Goal: Information Seeking & Learning: Find specific fact

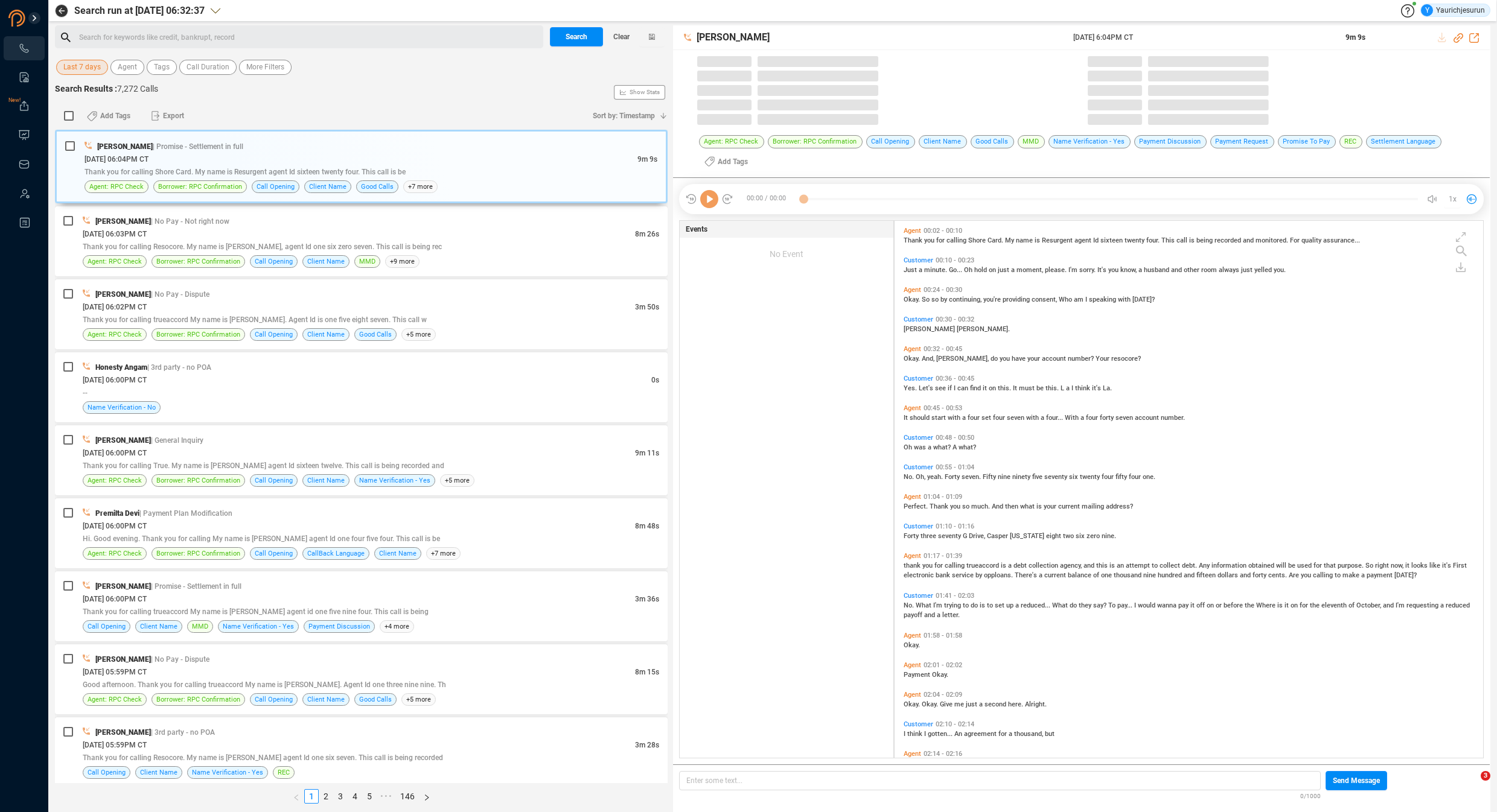
scroll to position [537, 583]
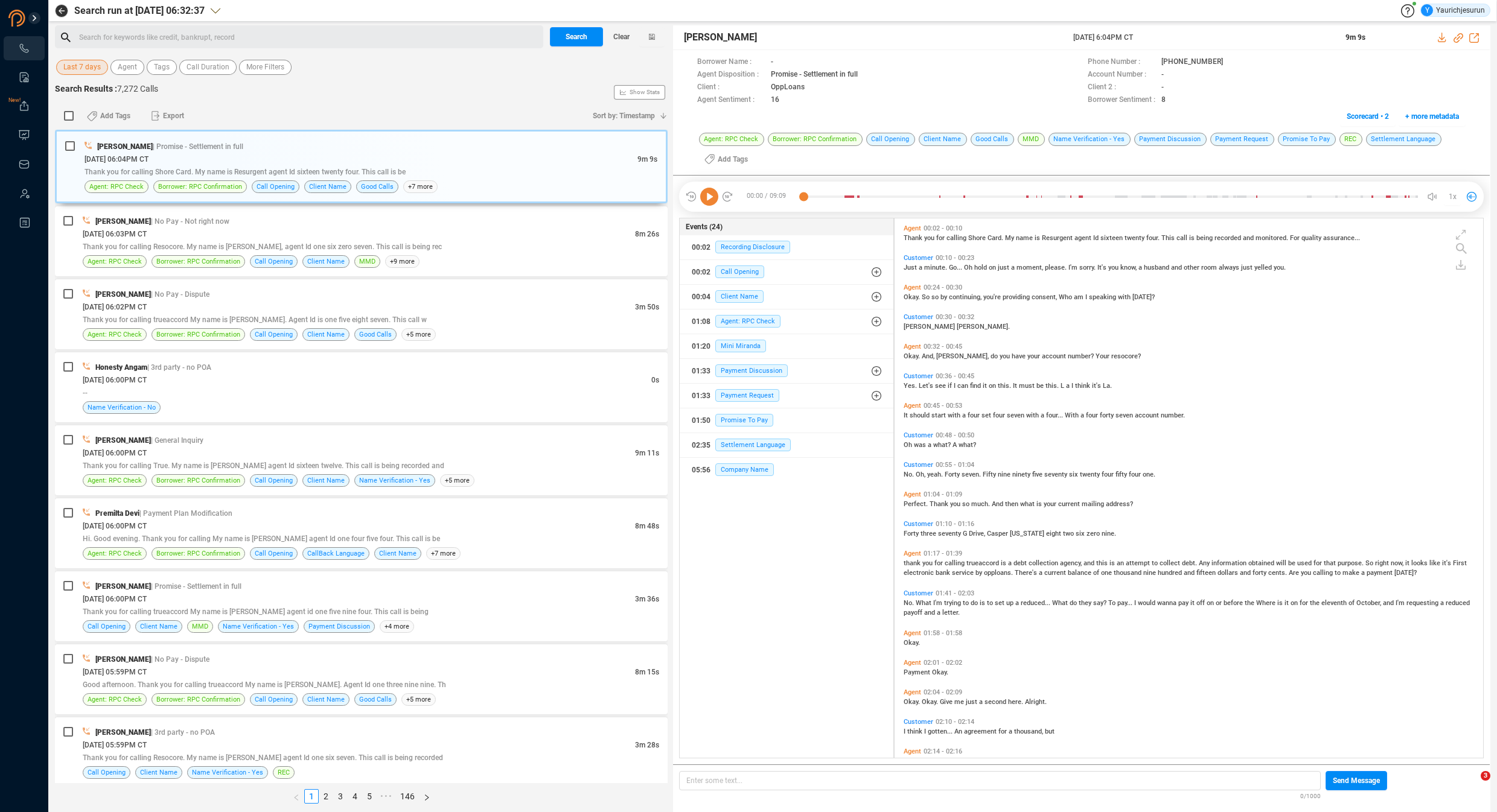
click at [82, 71] on span "Last 7 days" at bounding box center [82, 67] width 38 height 15
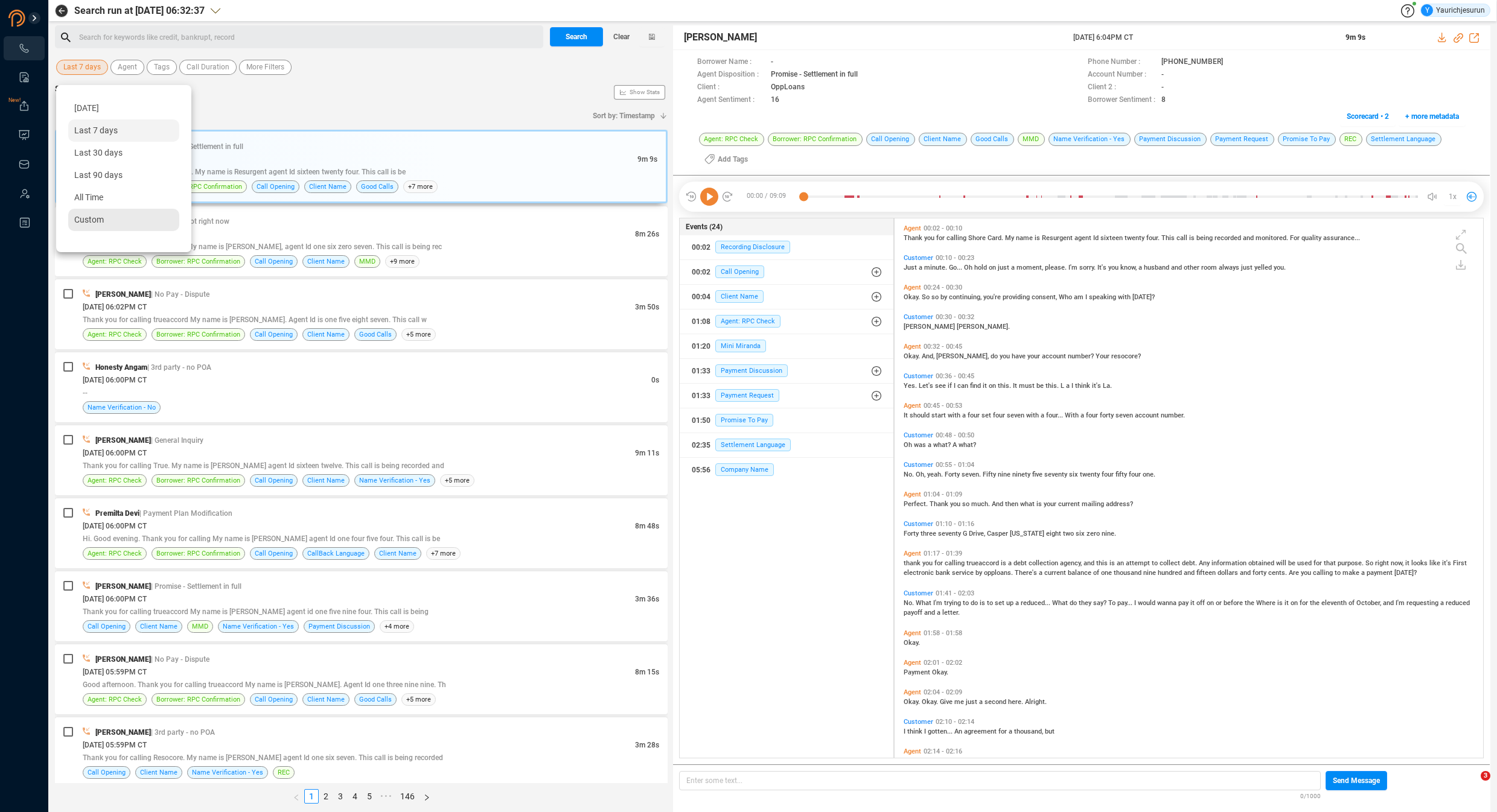
click at [104, 216] on div "Custom" at bounding box center [124, 219] width 111 height 22
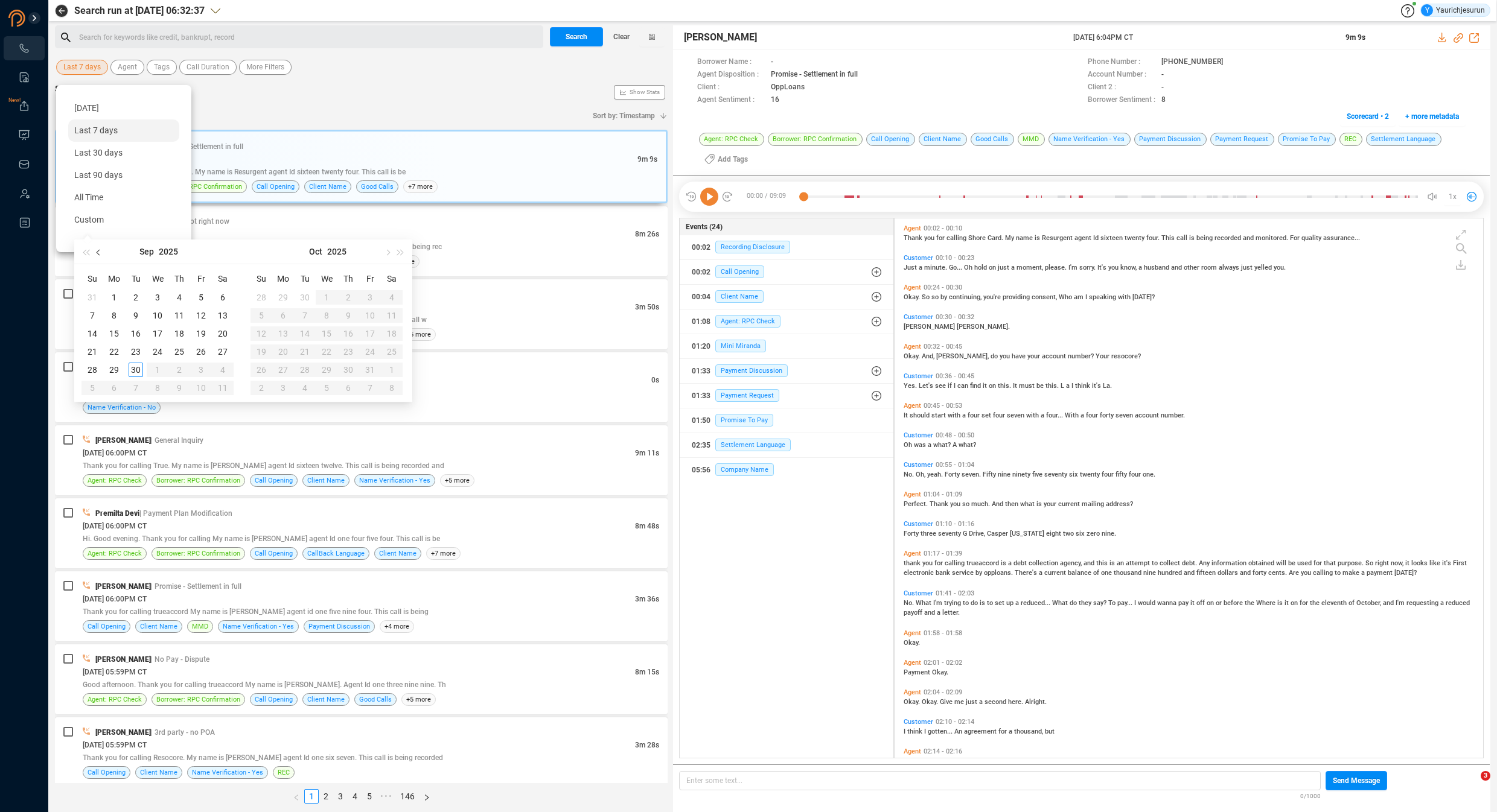
click at [99, 251] on span "button" at bounding box center [99, 252] width 6 height 6
type input "[DATE]"
click at [157, 317] on div "6" at bounding box center [157, 315] width 15 height 15
type input "[DATE]"
click at [95, 390] on div "31" at bounding box center [92, 388] width 15 height 15
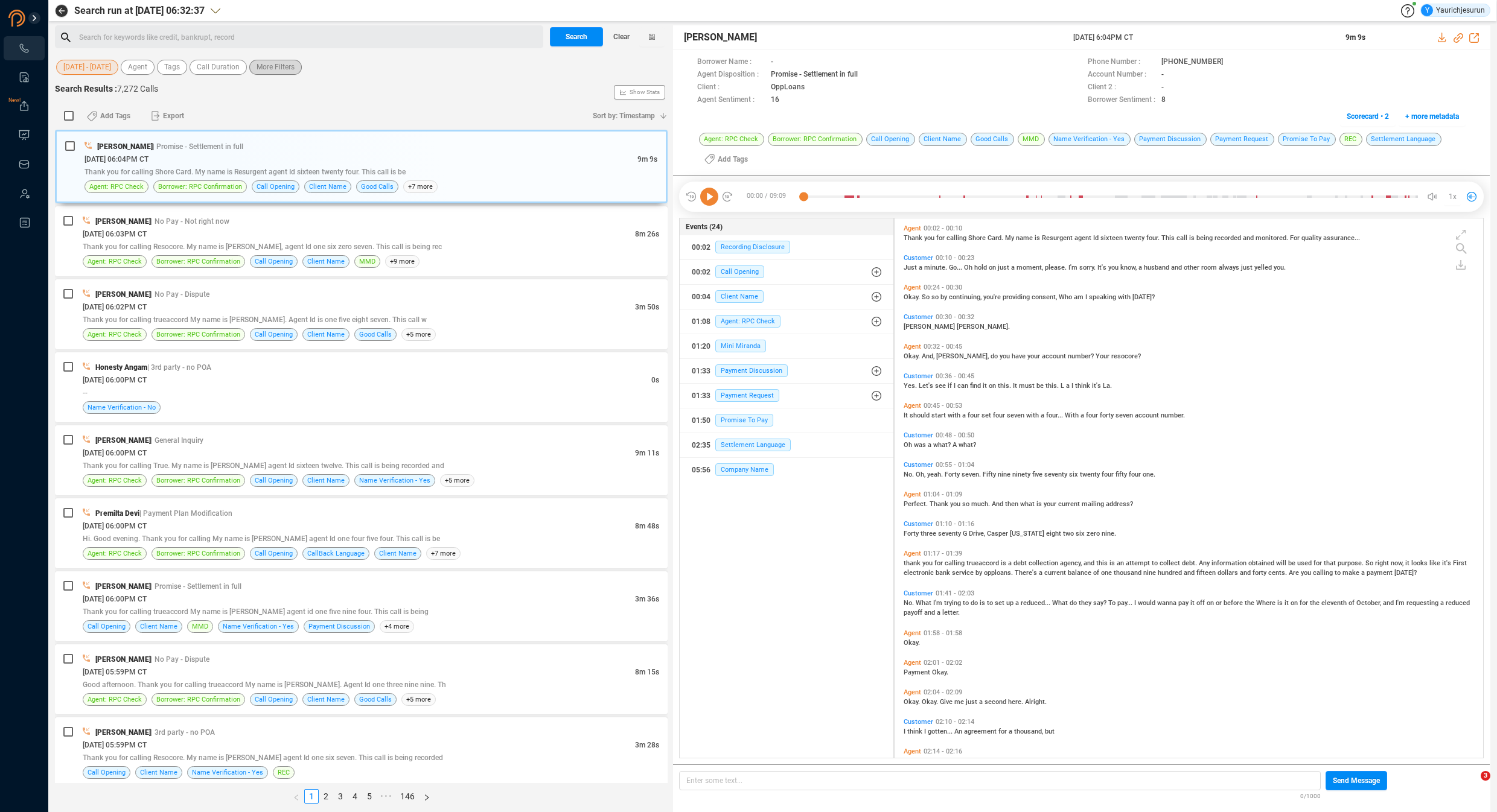
click at [270, 66] on span "More Filters" at bounding box center [275, 67] width 38 height 15
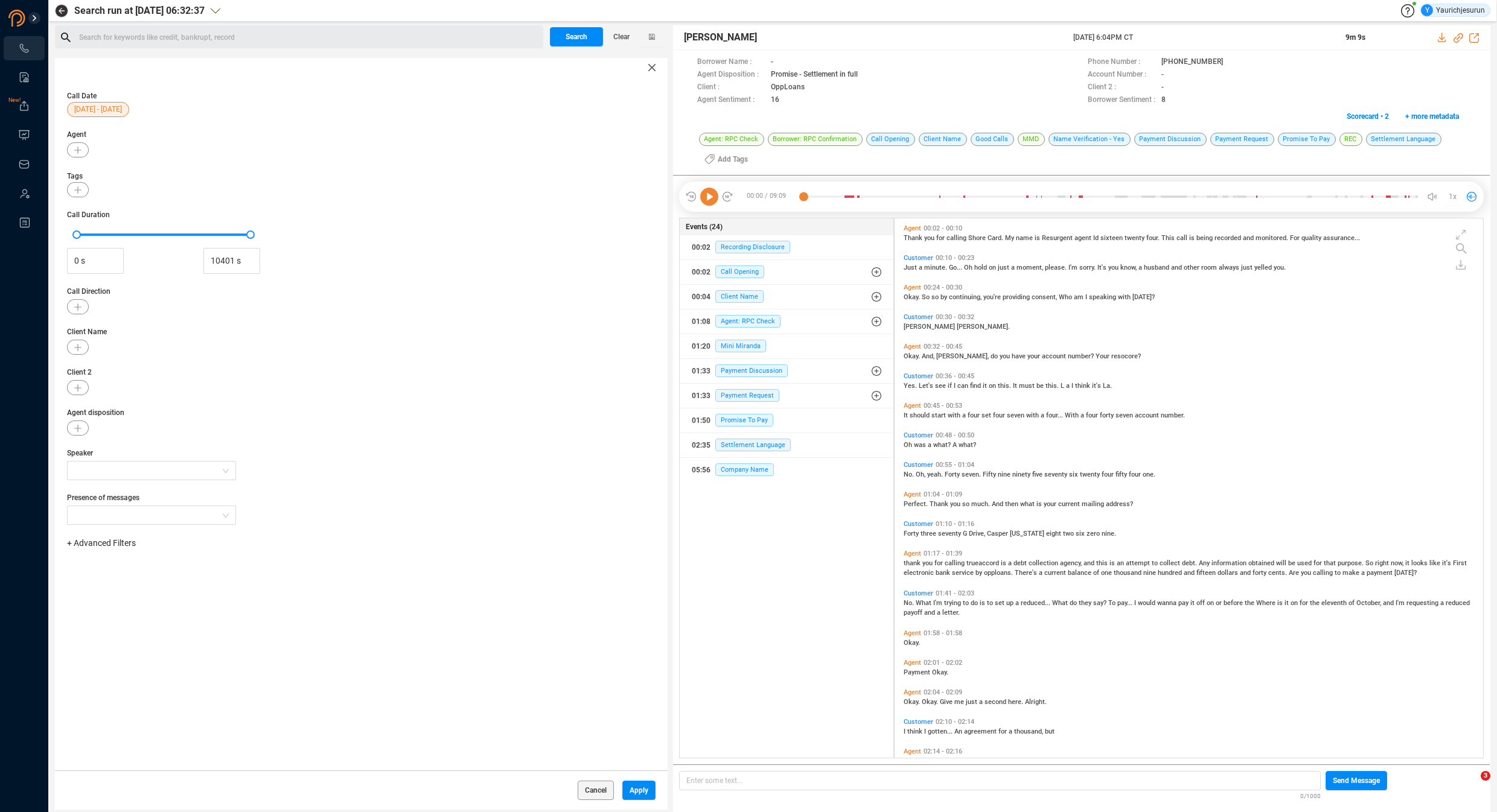
click at [124, 538] on div "+ Advanced Filters" at bounding box center [361, 543] width 589 height 13
click at [122, 543] on span "+ Advanced Filters" at bounding box center [101, 543] width 69 height 10
click at [127, 643] on span "Phone Number" at bounding box center [107, 644] width 56 height 10
click at [213, 583] on div "Enter a comma separated list ﻿" at bounding box center [188, 581] width 229 height 26
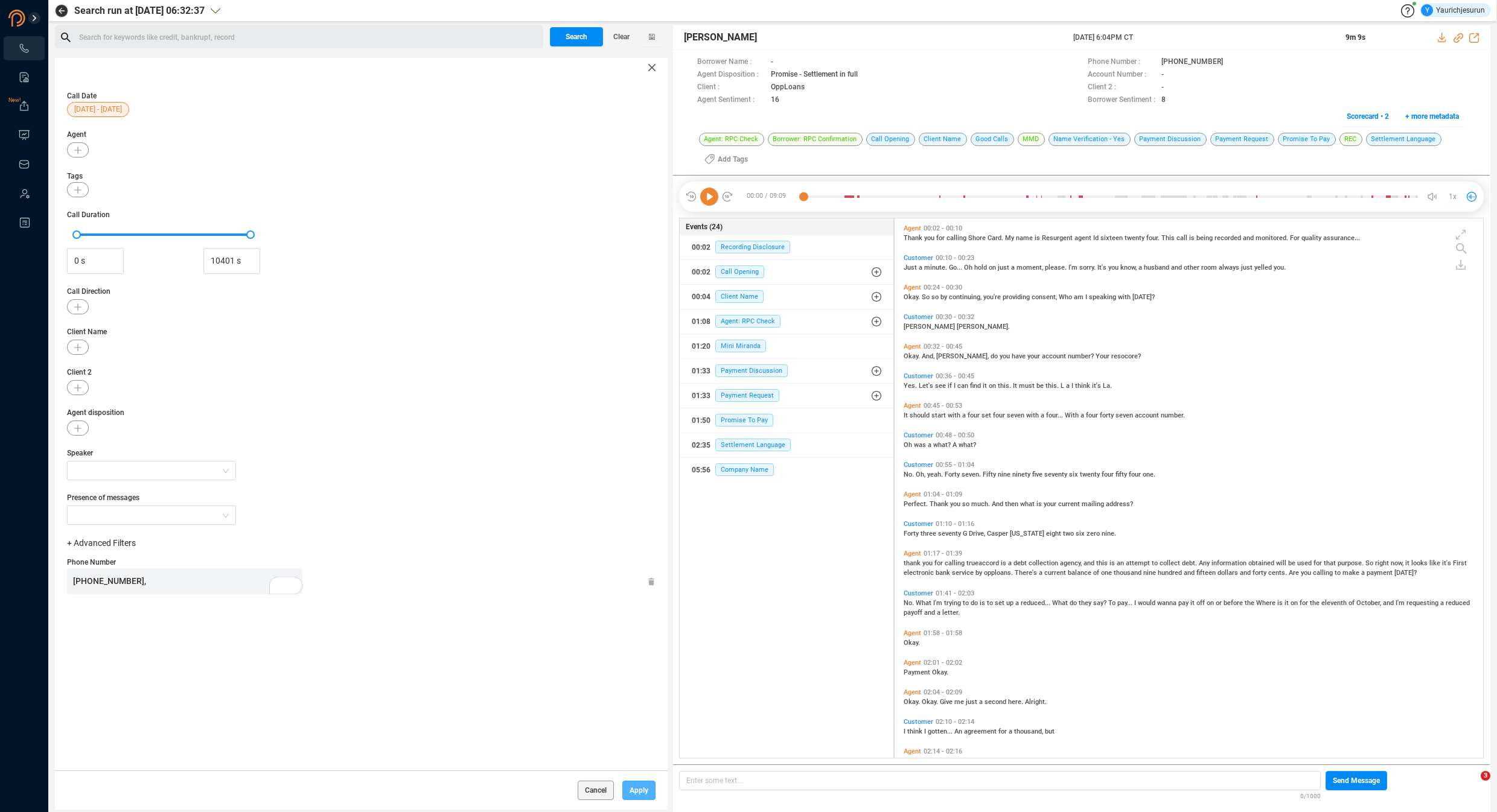
click at [647, 791] on button "Apply" at bounding box center [639, 790] width 33 height 19
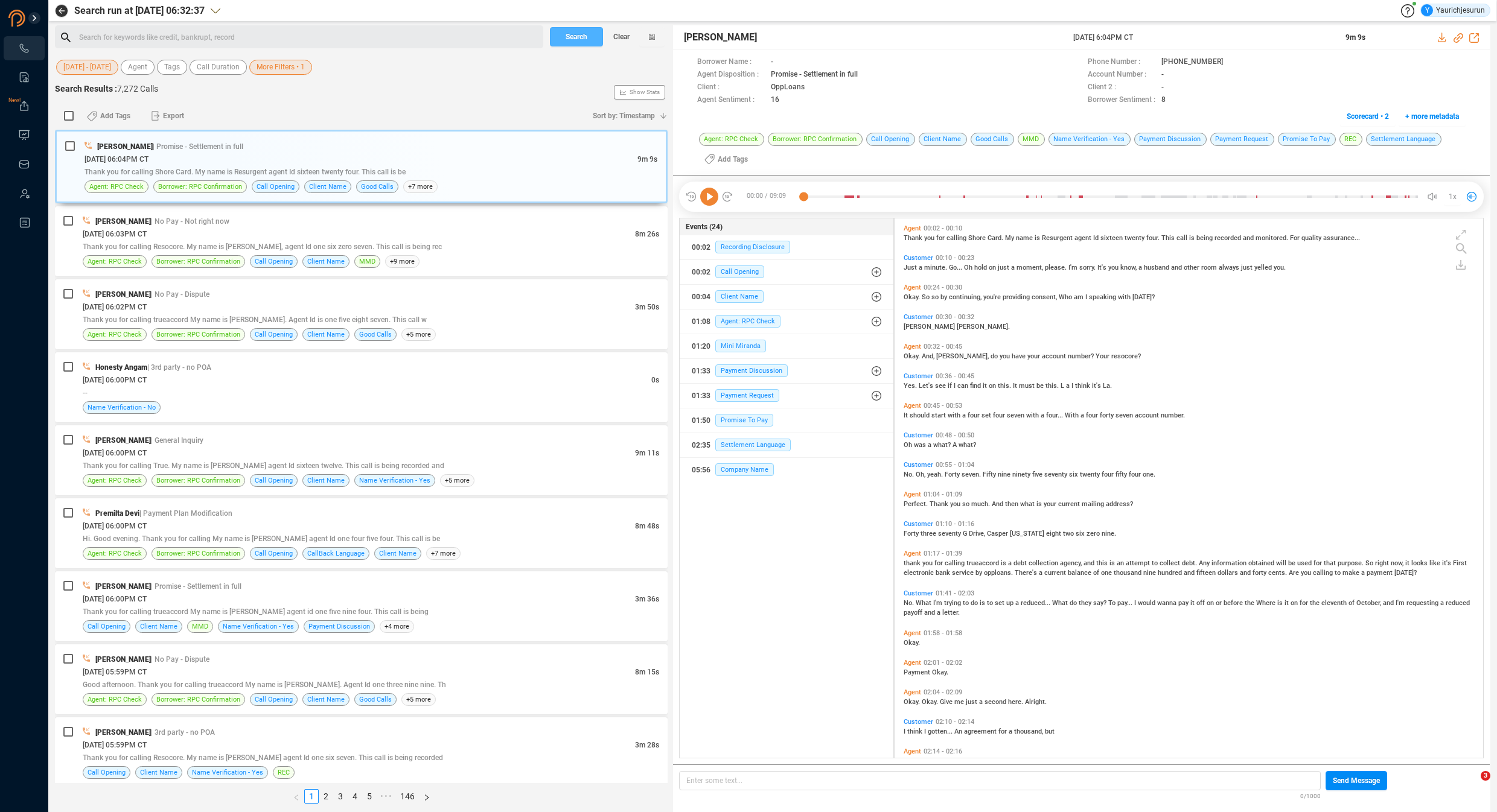
click at [589, 44] on button "Search" at bounding box center [576, 37] width 53 height 19
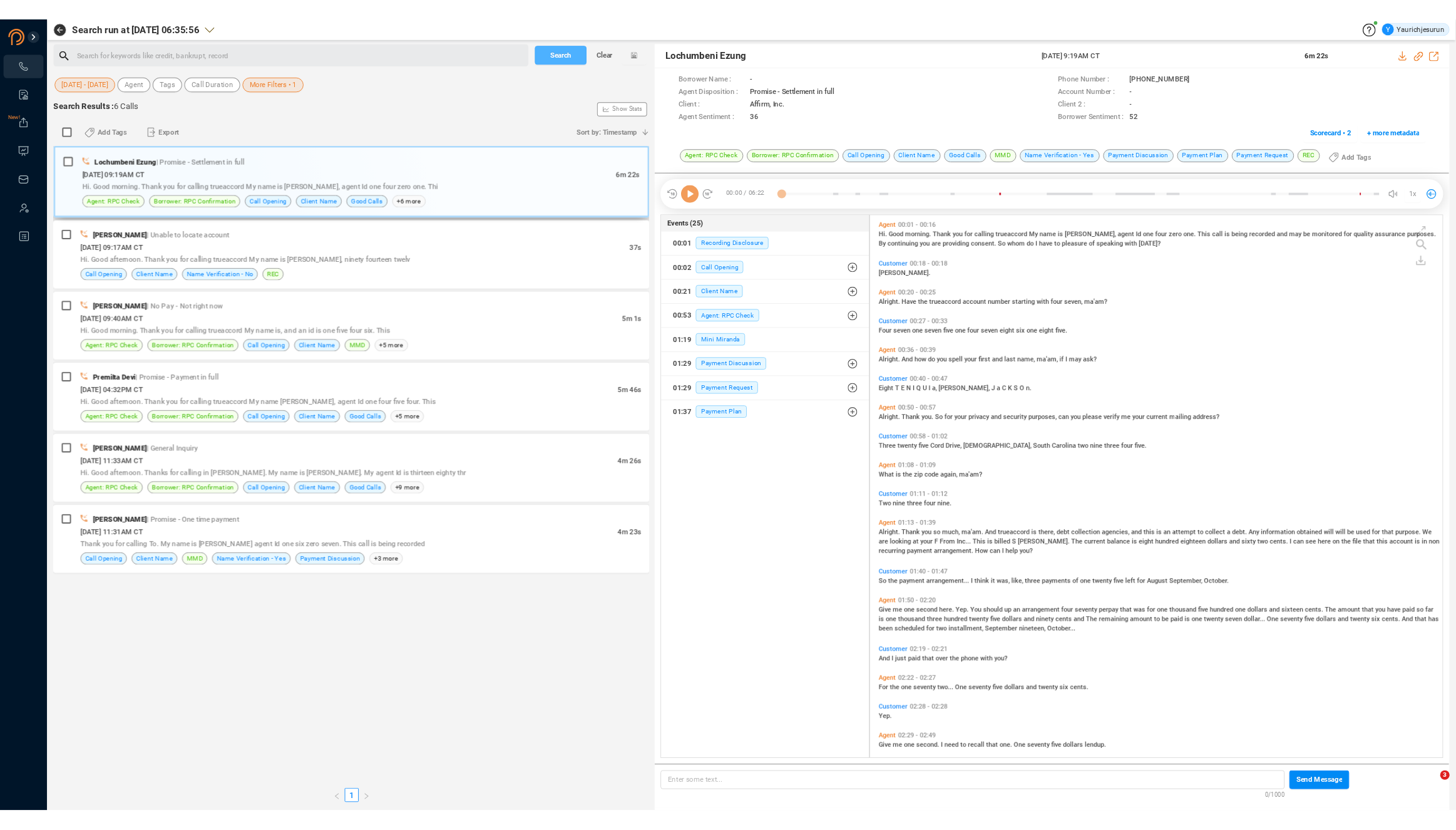
scroll to position [575, 605]
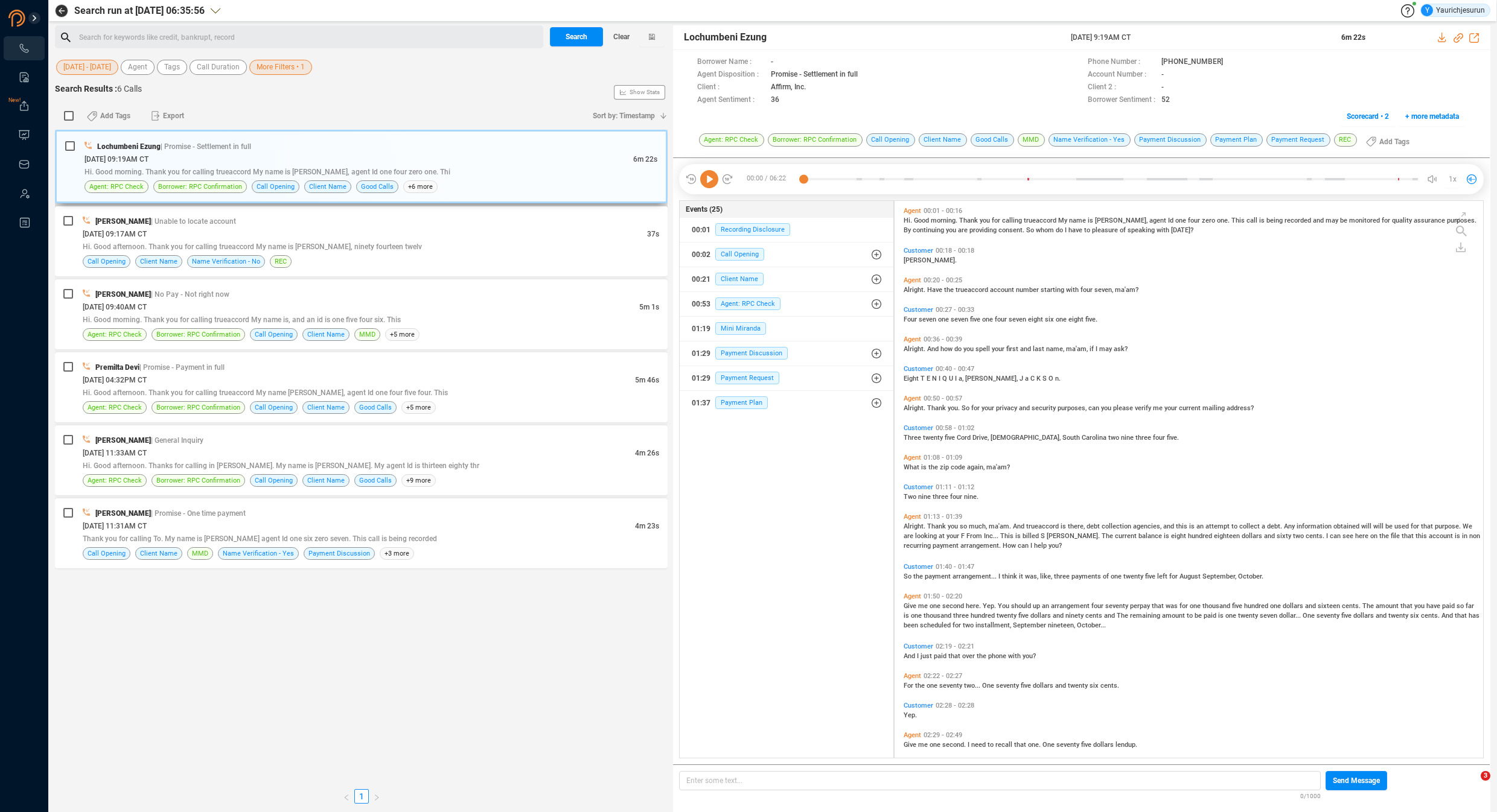
click at [188, 165] on div "[DATE] 09:19AM CT" at bounding box center [359, 159] width 548 height 13
click at [1442, 35] on icon at bounding box center [1441, 38] width 8 height 10
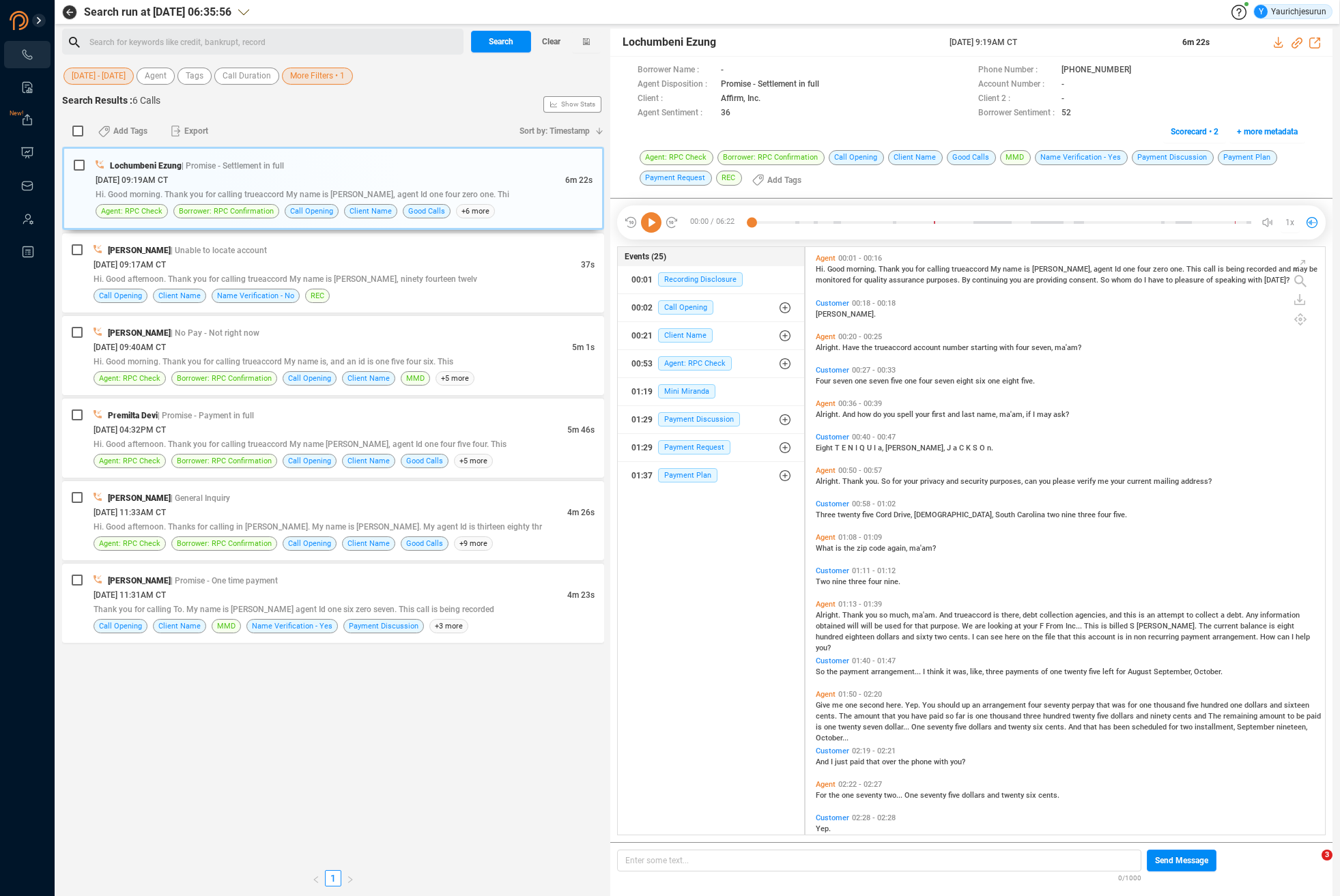
scroll to position [4, 7]
click at [441, 430] on div "[DATE] 04:32PM CT" at bounding box center [330, 430] width 474 height 14
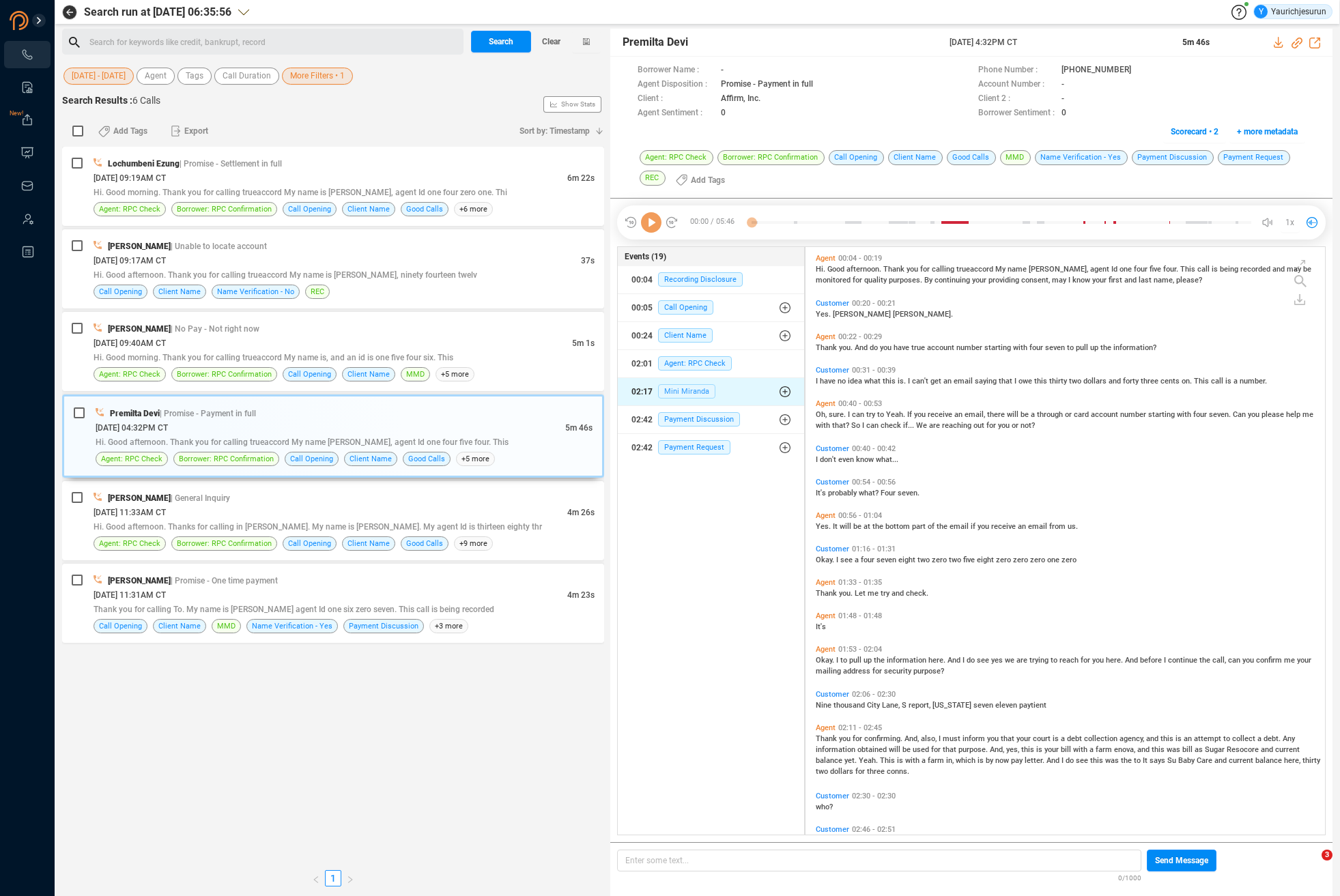
scroll to position [585, 512]
click at [1278, 45] on icon at bounding box center [1279, 42] width 11 height 11
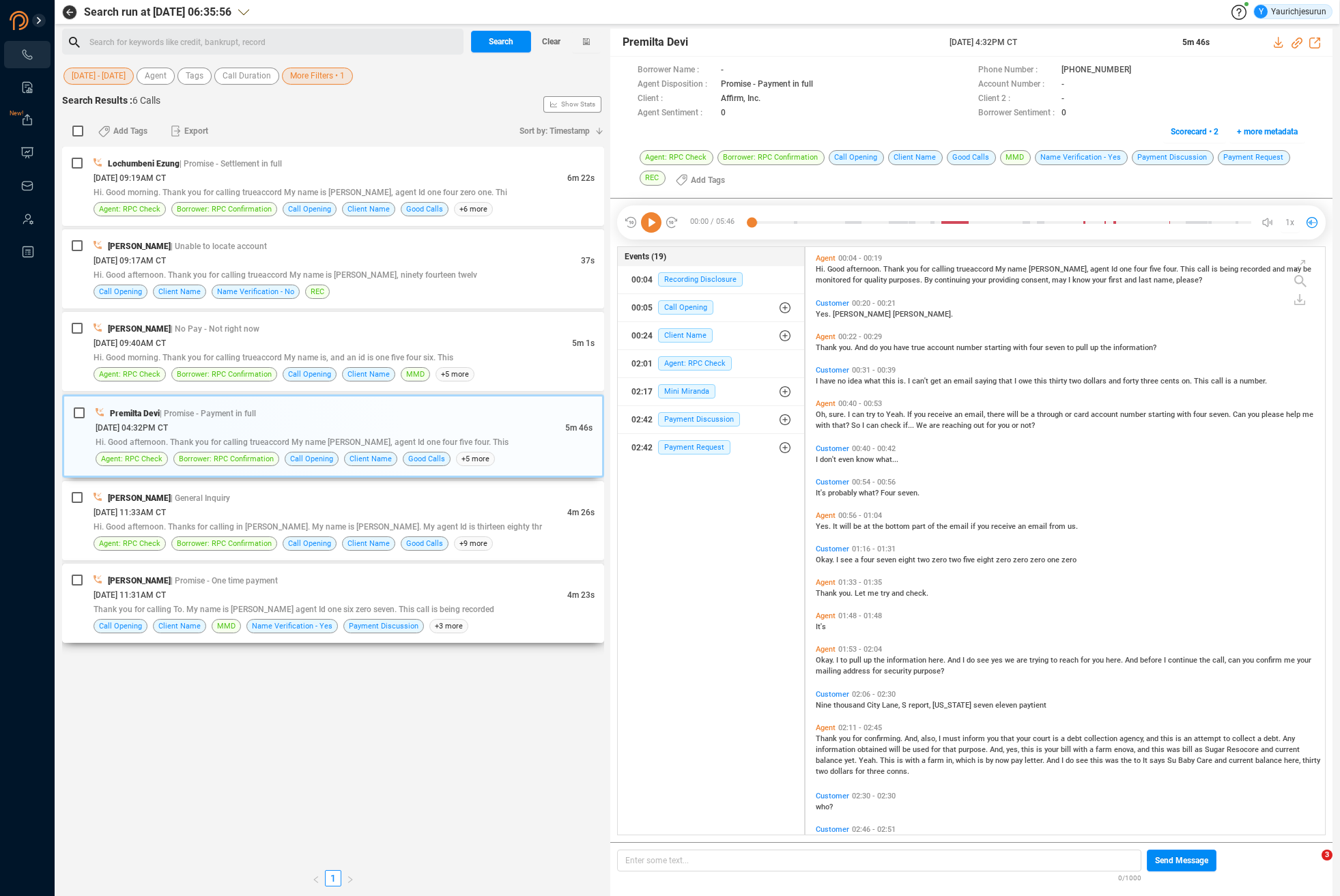
click at [364, 592] on div "[DATE] 11:31AM CT" at bounding box center [330, 595] width 474 height 14
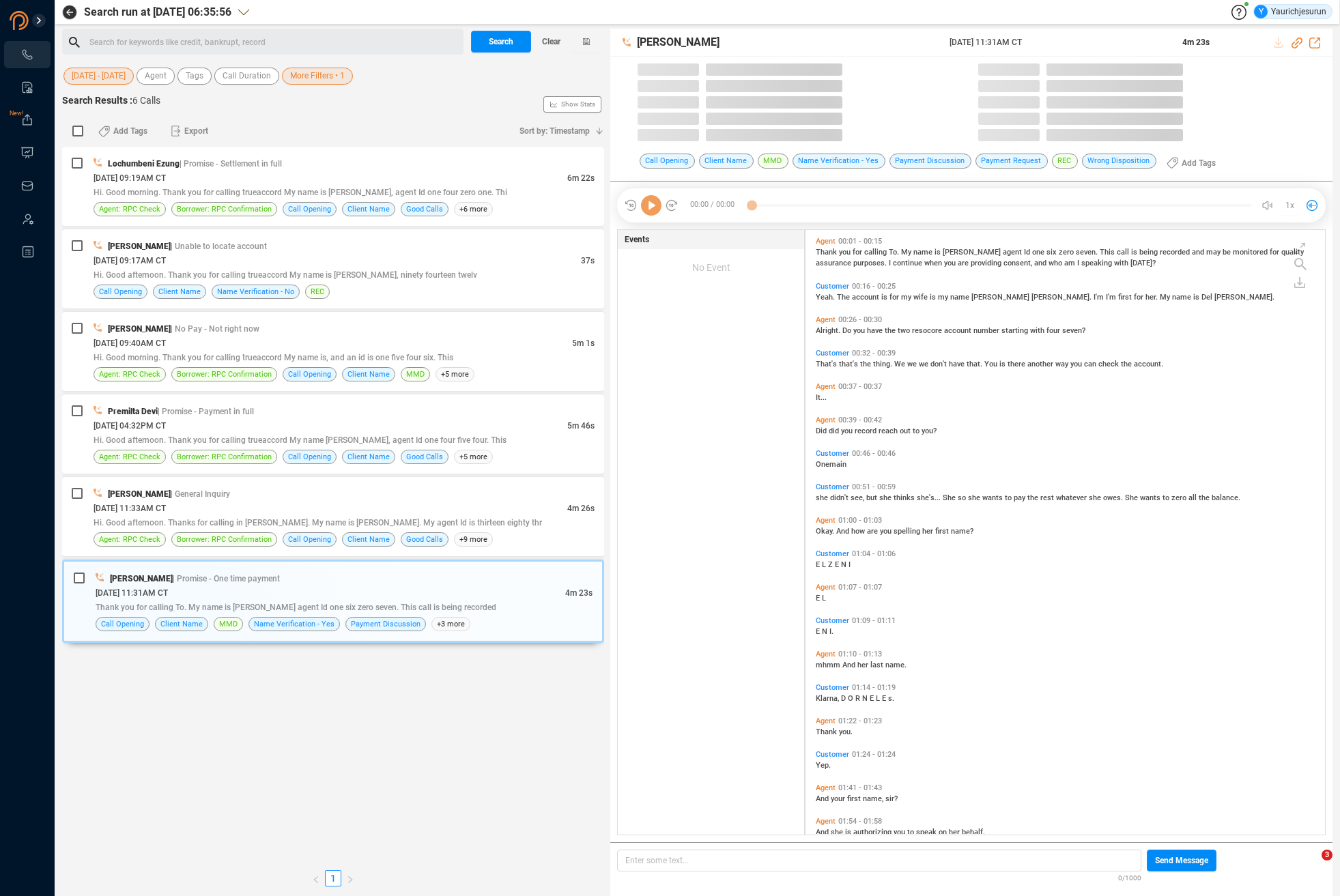
scroll to position [604, 512]
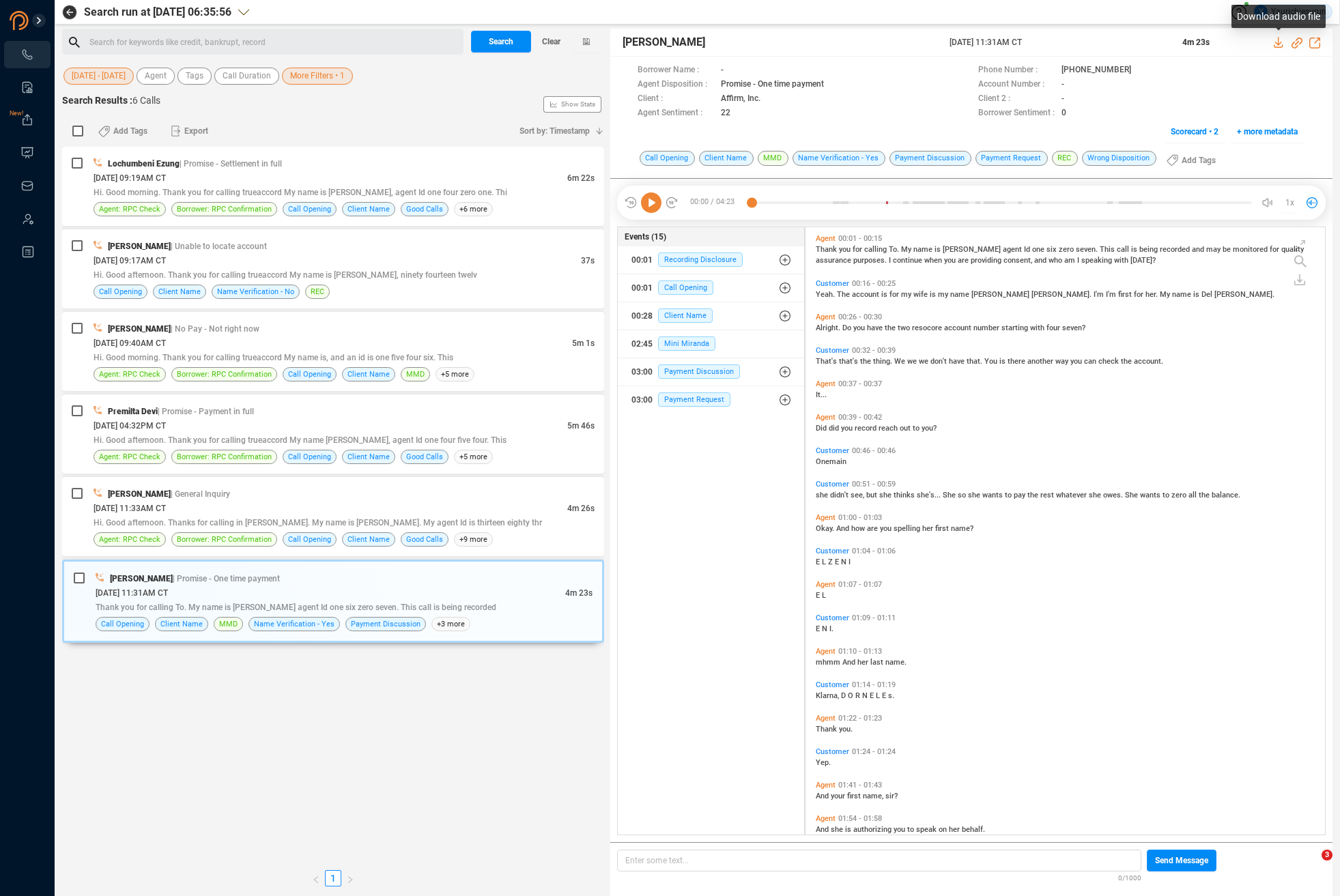
click at [1275, 37] on icon at bounding box center [1279, 42] width 11 height 11
click at [327, 329] on div "[PERSON_NAME] | No Pay - Not right now" at bounding box center [343, 329] width 501 height 14
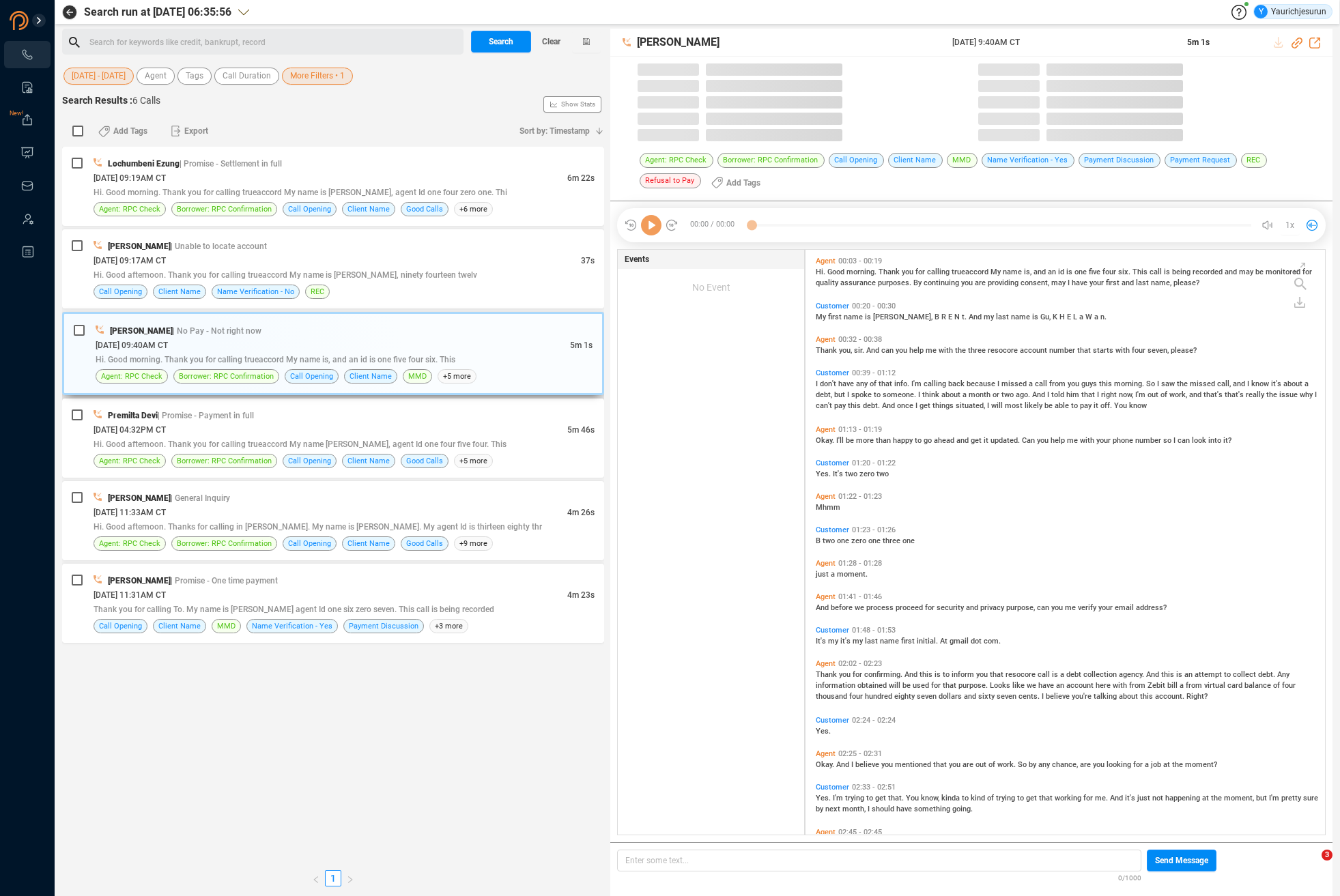
scroll to position [585, 512]
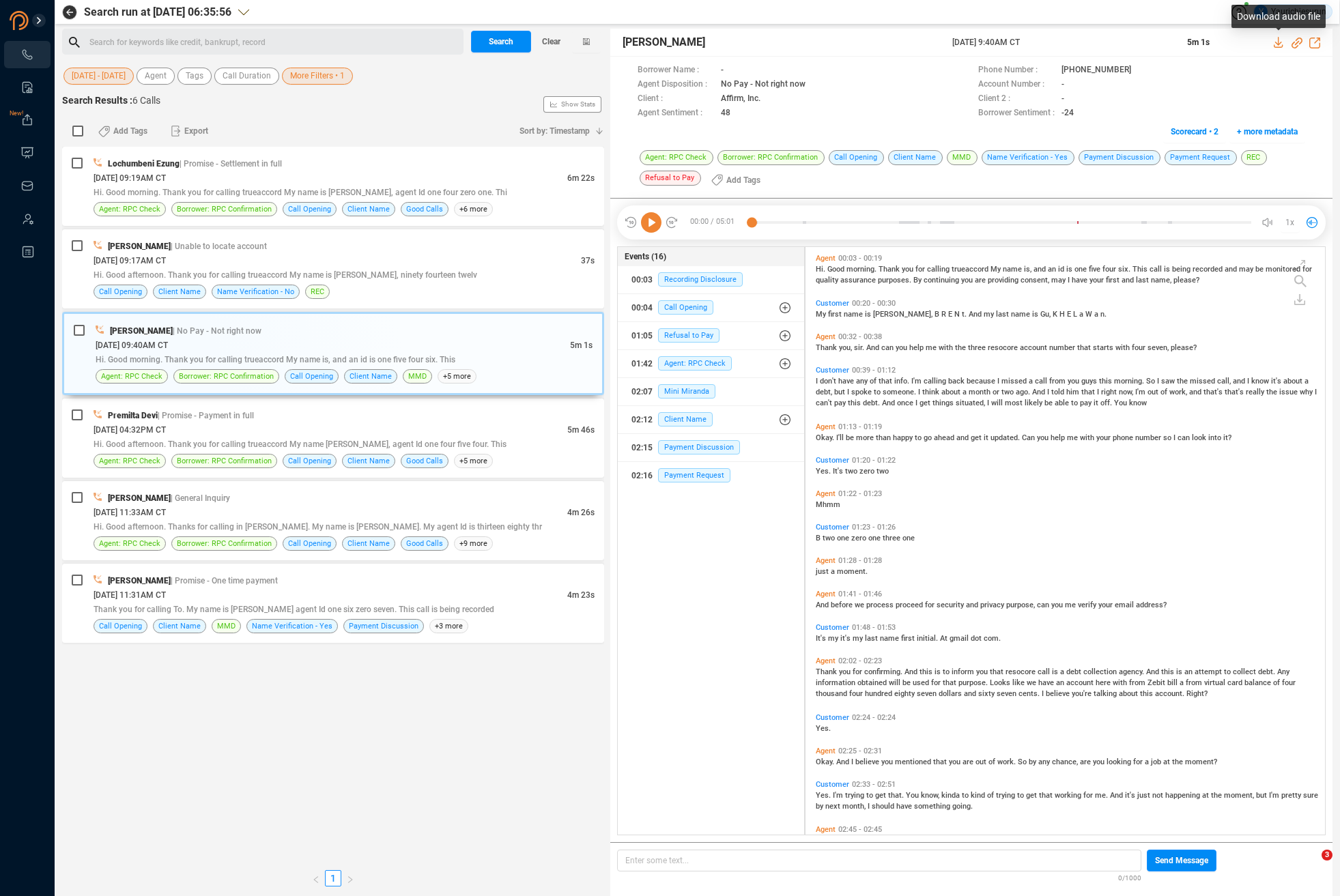
click at [1279, 38] on icon at bounding box center [1279, 42] width 11 height 11
